Goal: Complete application form

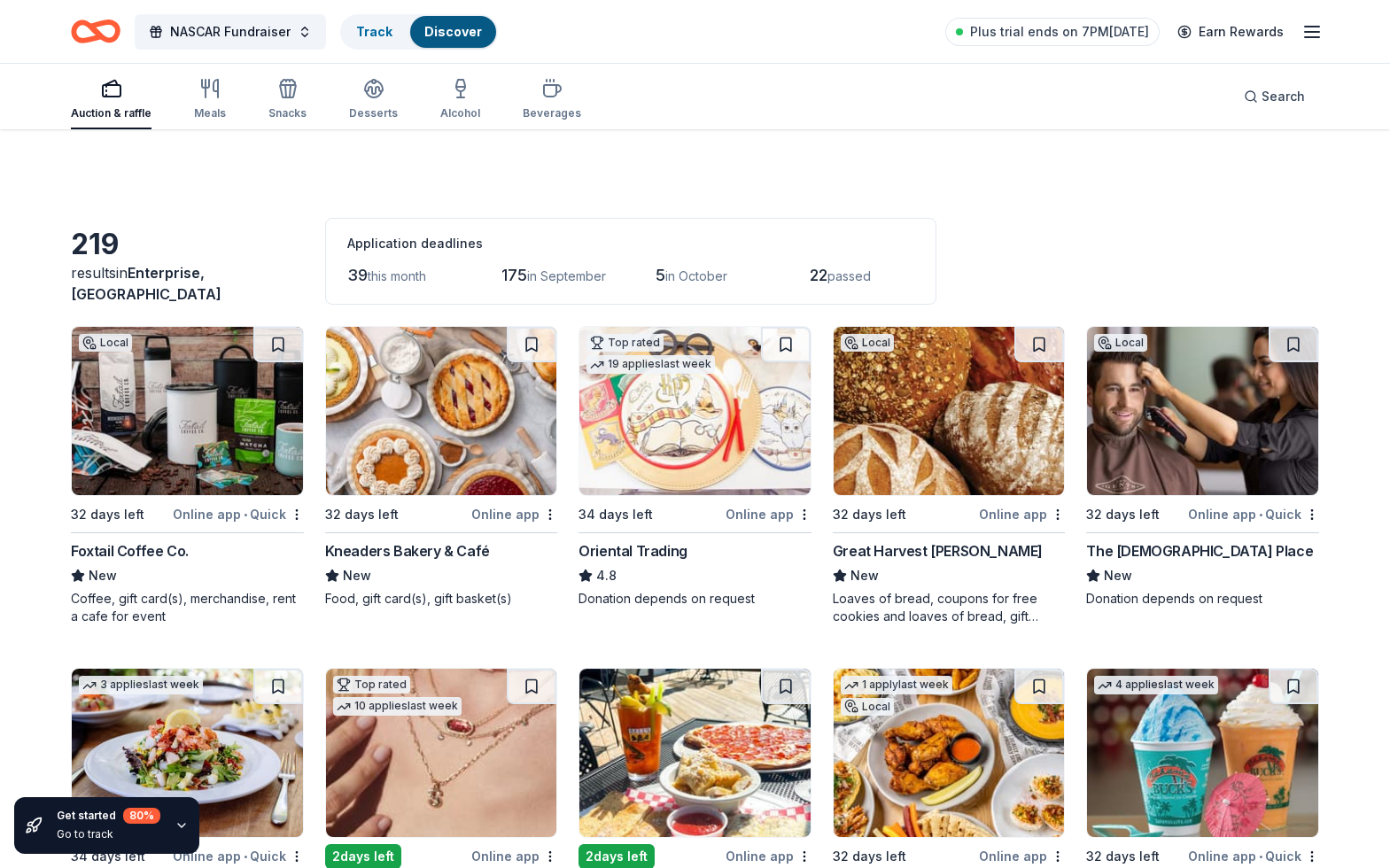
scroll to position [886, 0]
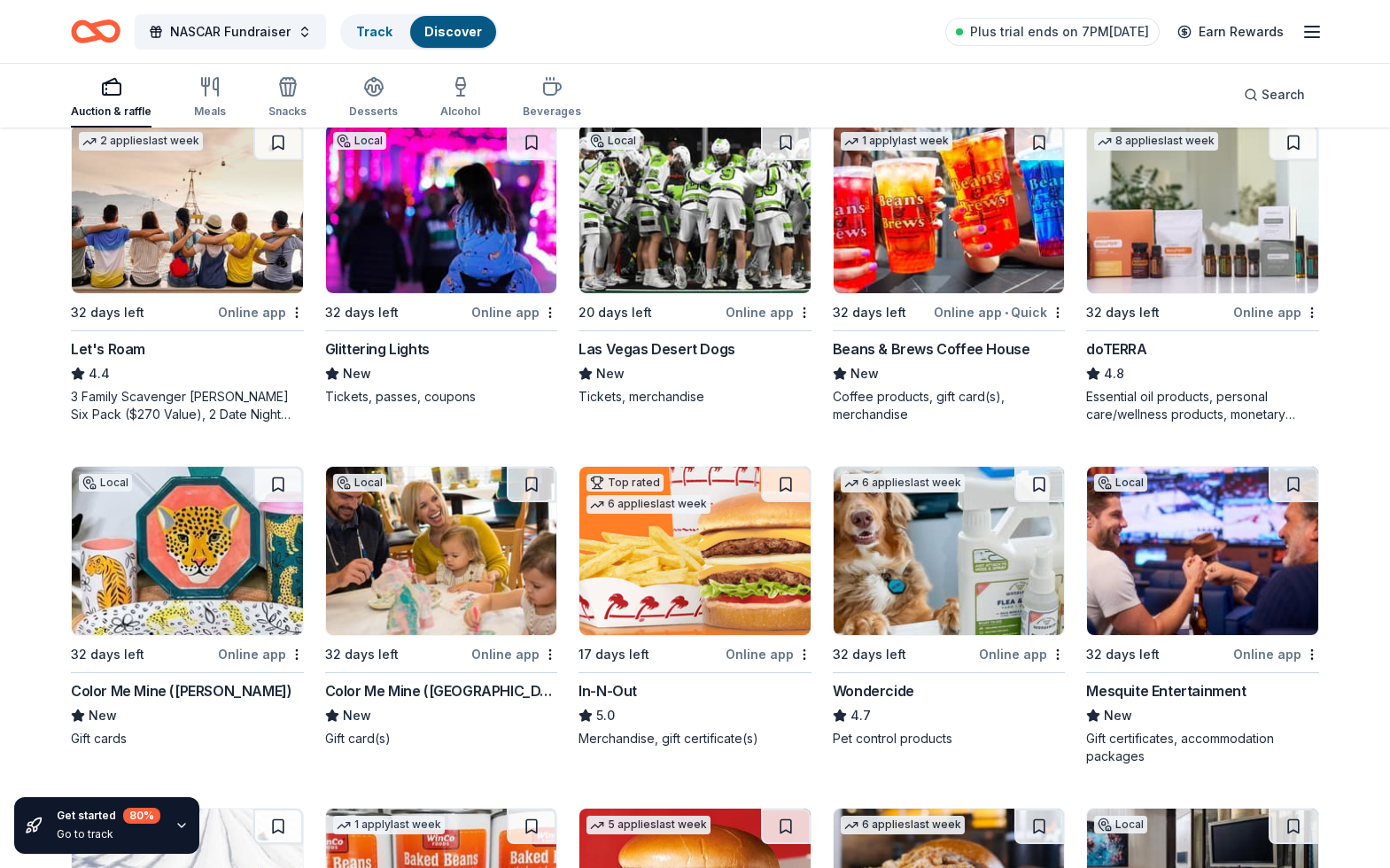
click at [713, 576] on img at bounding box center [695, 551] width 232 height 168
click at [428, 588] on img at bounding box center [441, 551] width 232 height 168
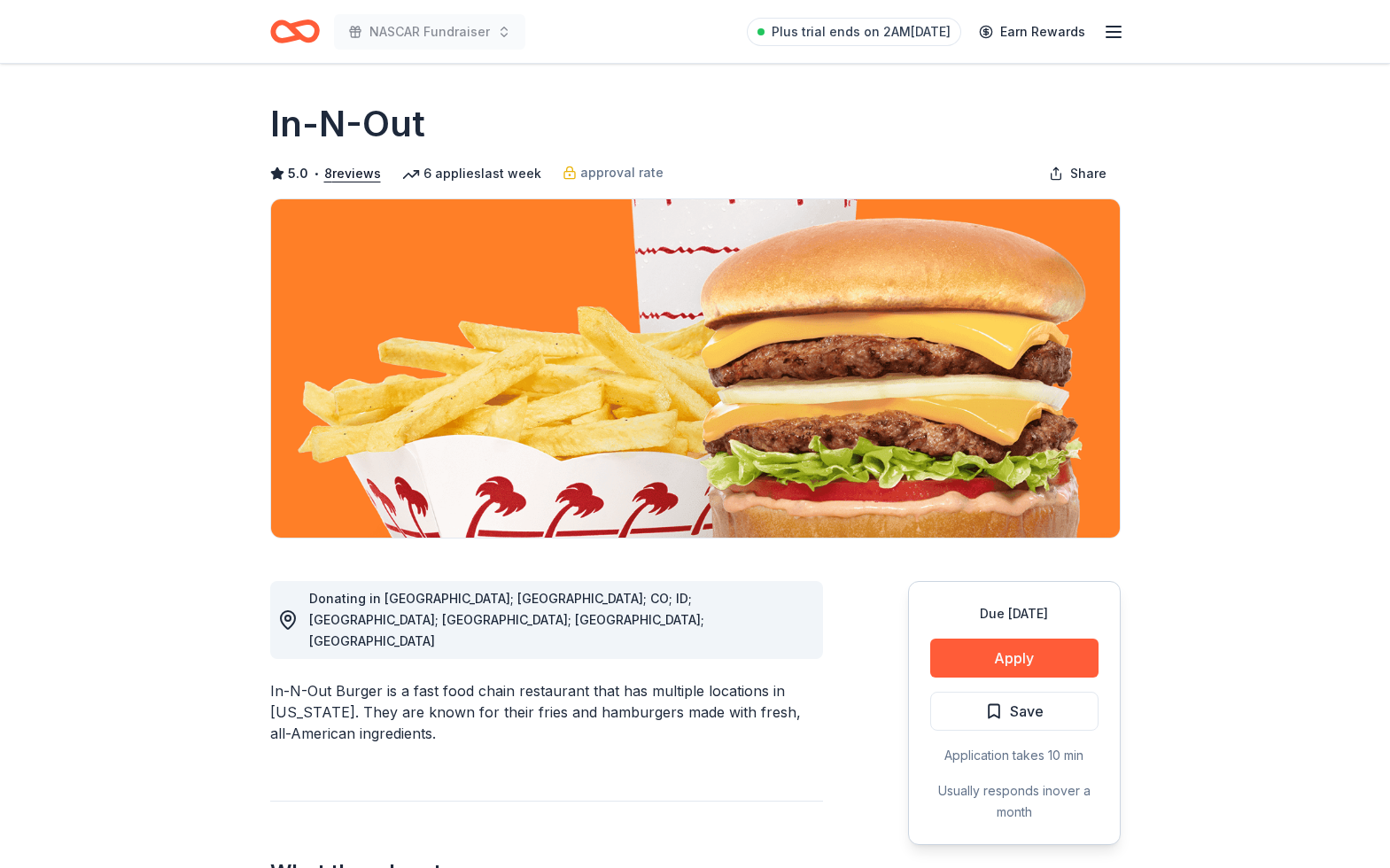
drag, startPoint x: 985, startPoint y: 650, endPoint x: 850, endPoint y: 749, distance: 167.4
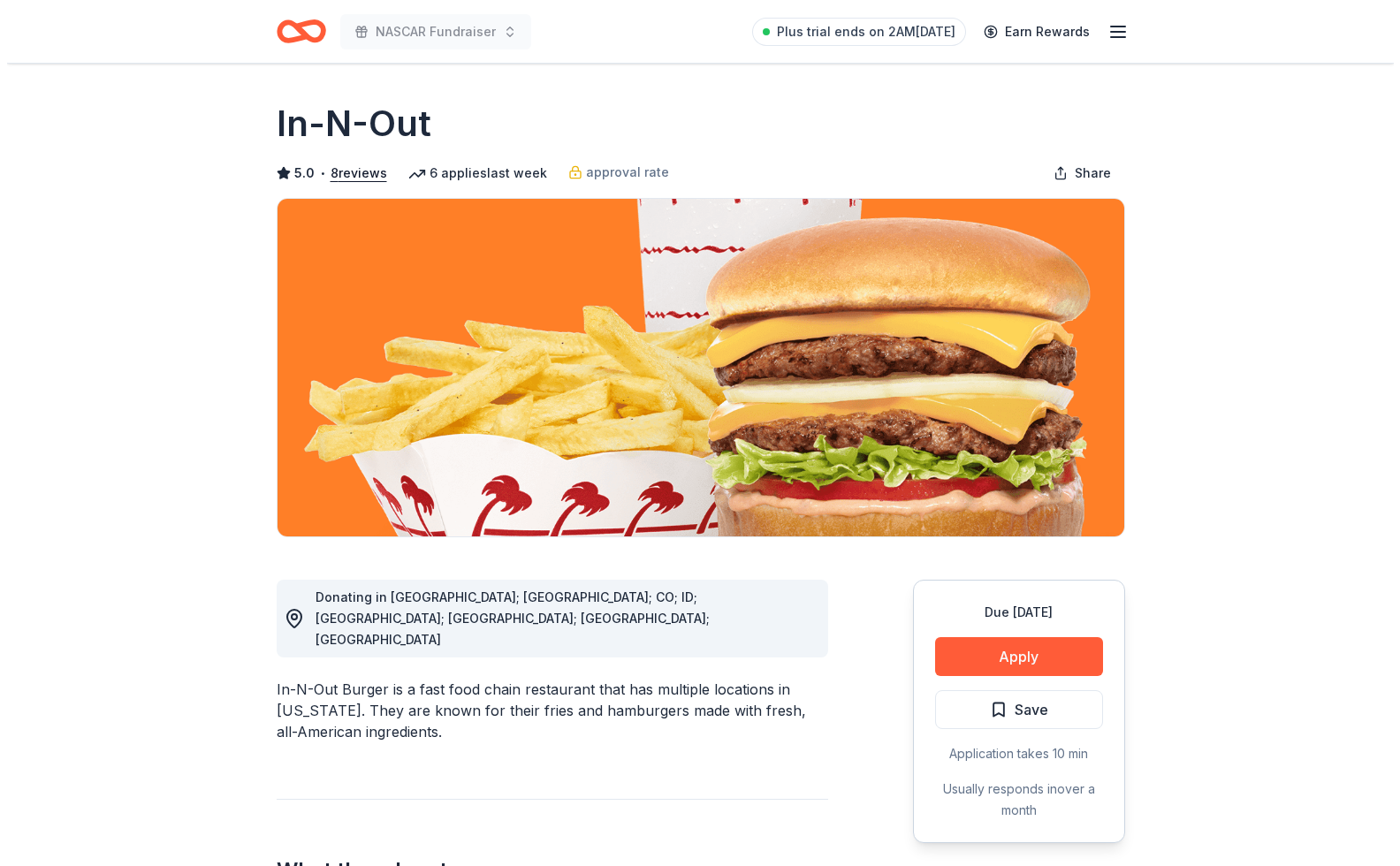
scroll to position [294, 0]
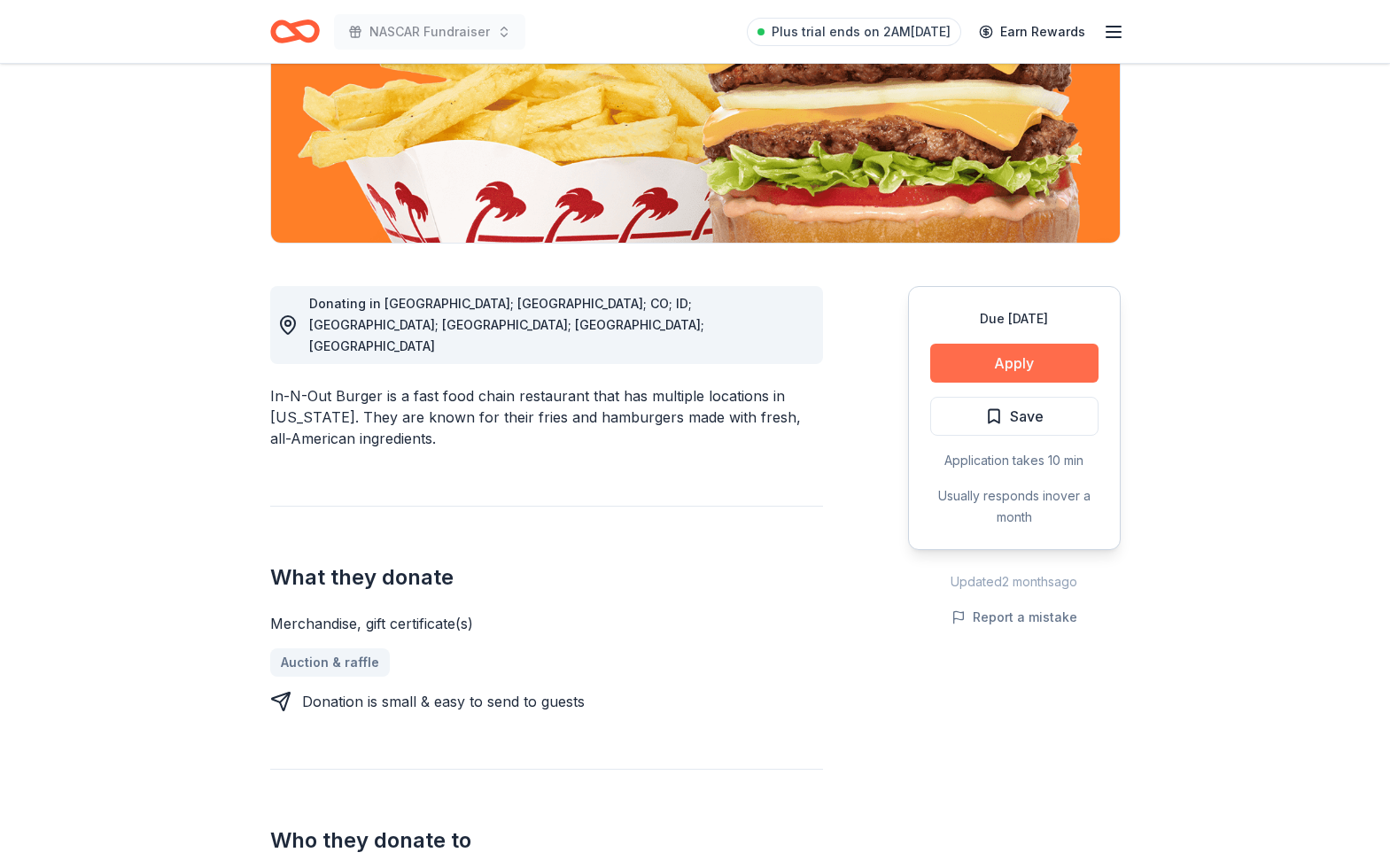
click at [1007, 370] on button "Apply" at bounding box center [1014, 363] width 168 height 39
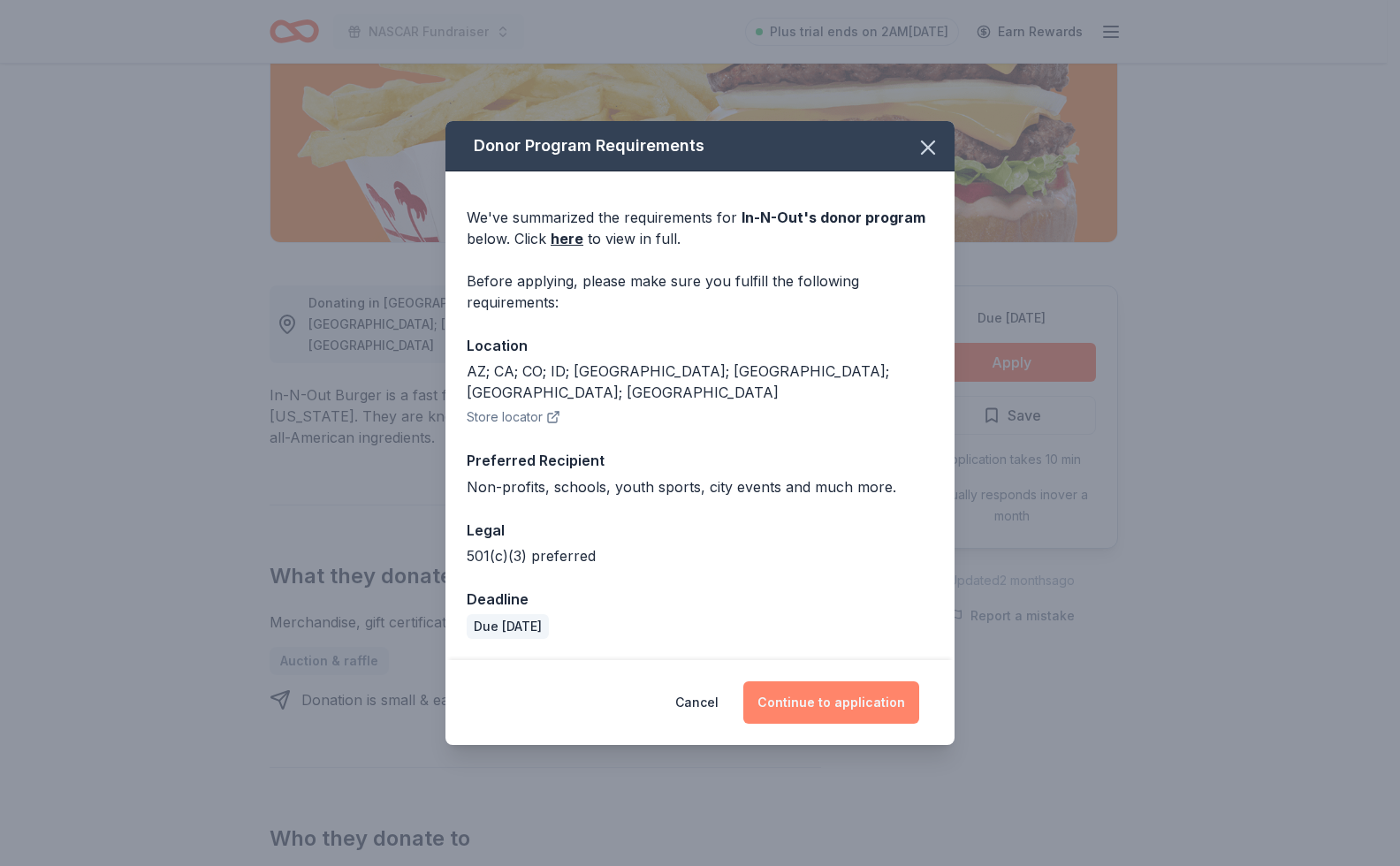
click at [812, 689] on button "Continue to application" at bounding box center [831, 703] width 176 height 42
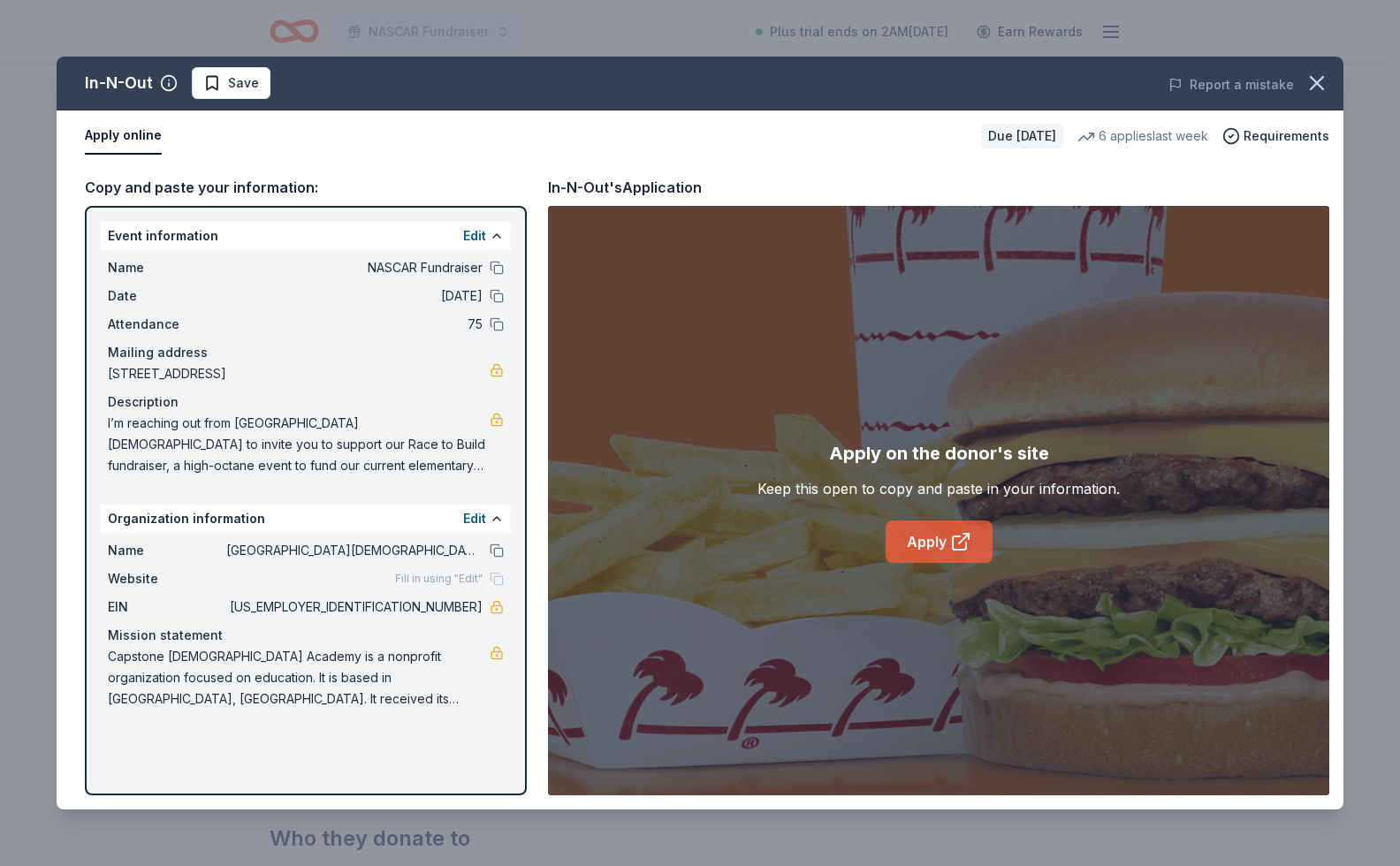
click at [953, 537] on icon at bounding box center [959, 543] width 13 height 13
click at [915, 544] on link "Apply" at bounding box center [939, 542] width 107 height 42
